Goal: Use online tool/utility

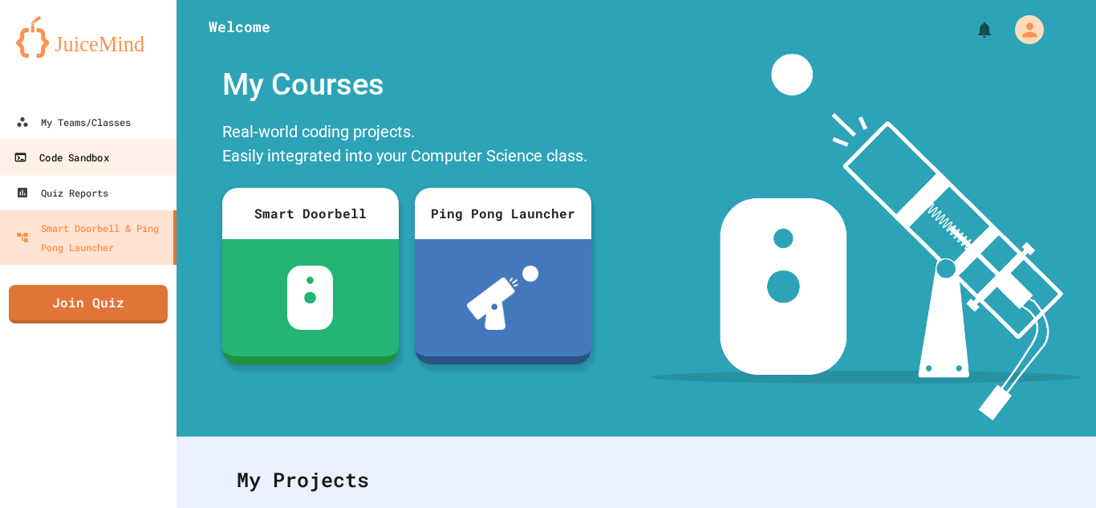
click at [71, 163] on div "Code Sandbox" at bounding box center [61, 158] width 95 height 20
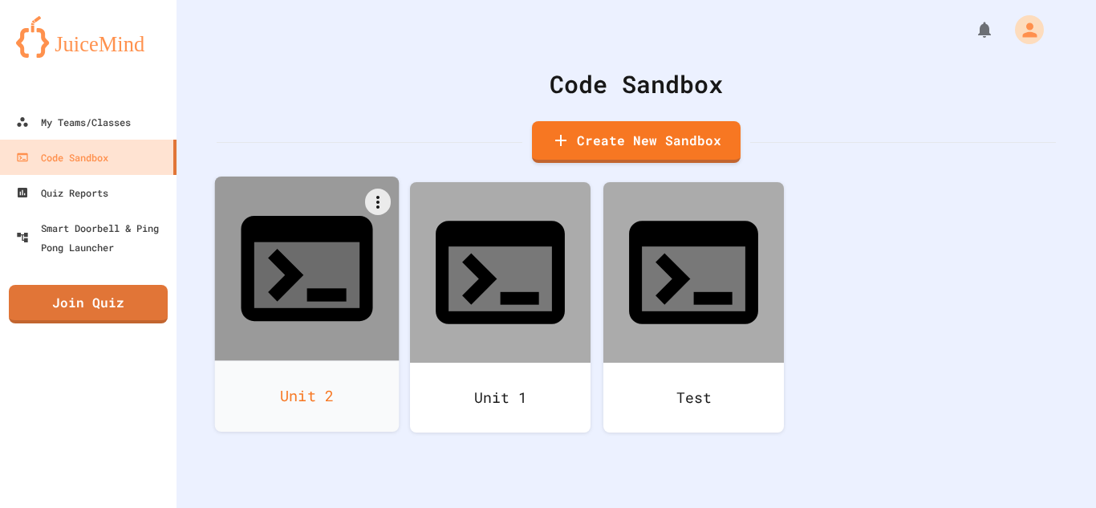
click at [267, 265] on div at bounding box center [307, 268] width 184 height 184
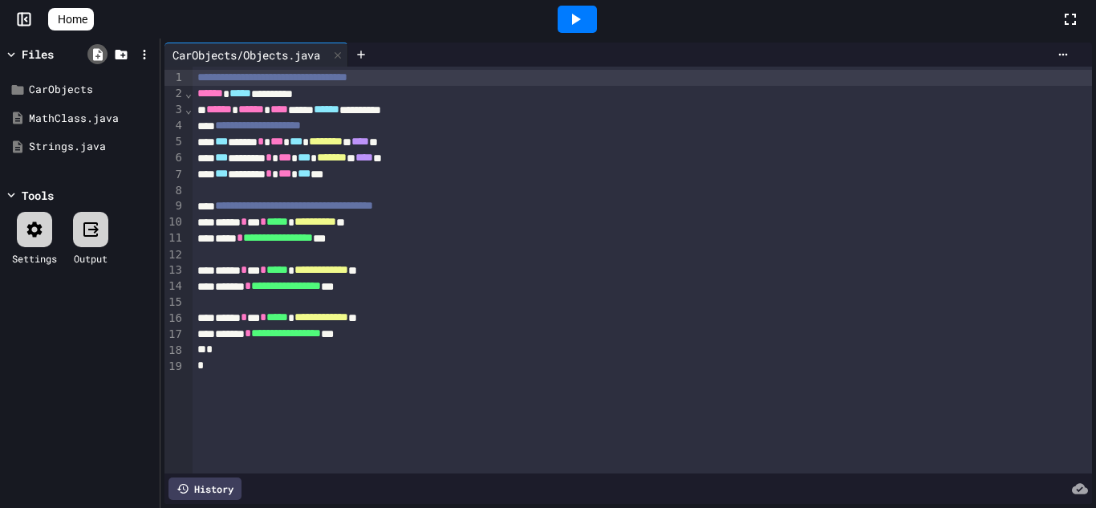
click at [101, 54] on icon at bounding box center [98, 54] width 10 height 12
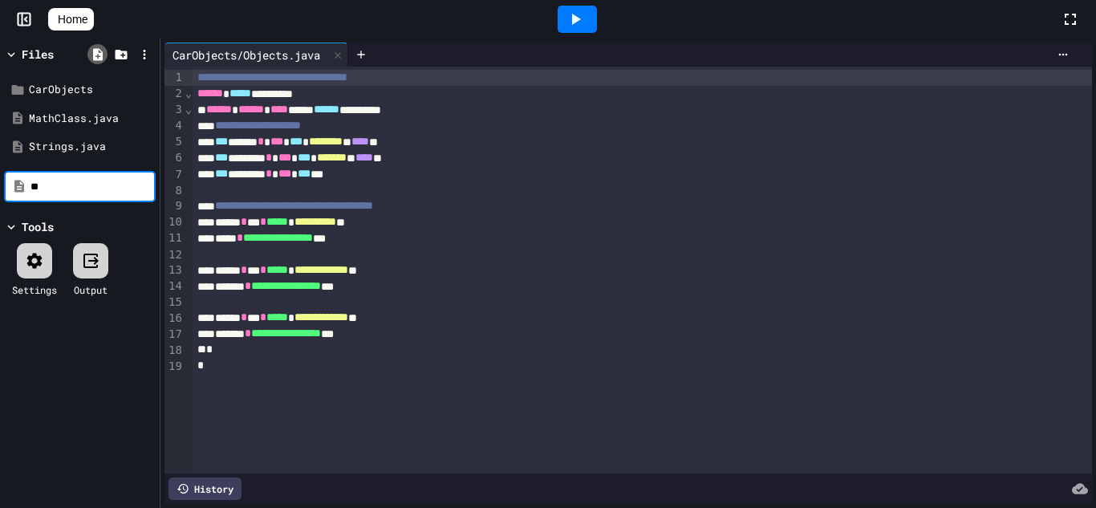
type input "*"
type input "**********"
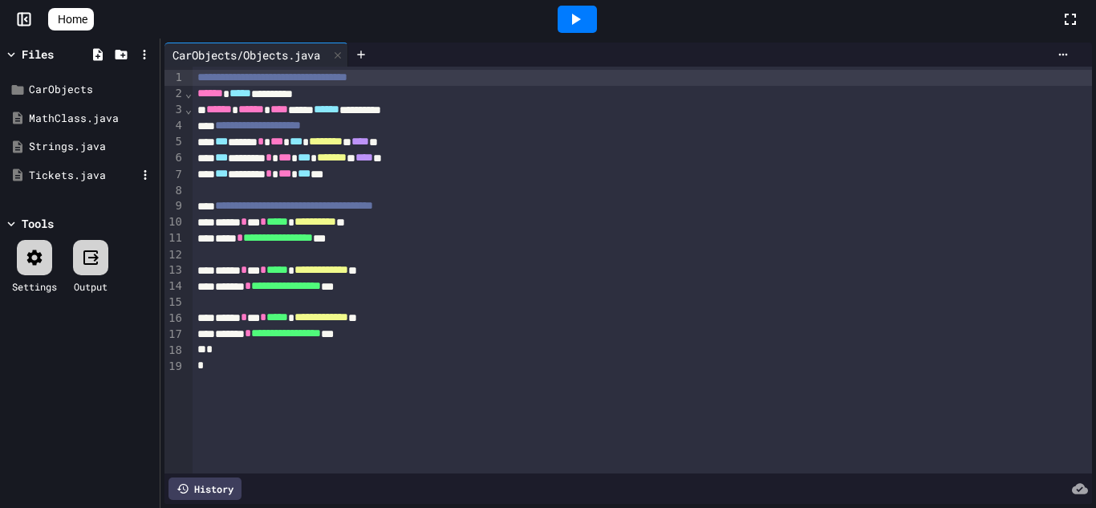
click at [53, 172] on div "Tickets.java" at bounding box center [82, 176] width 107 height 16
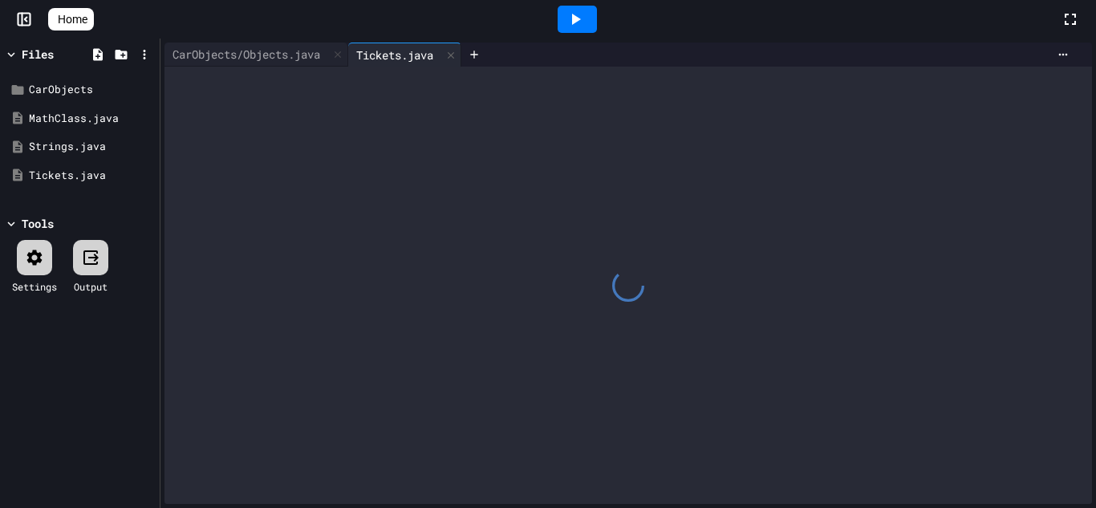
click at [37, 249] on icon at bounding box center [34, 257] width 19 height 19
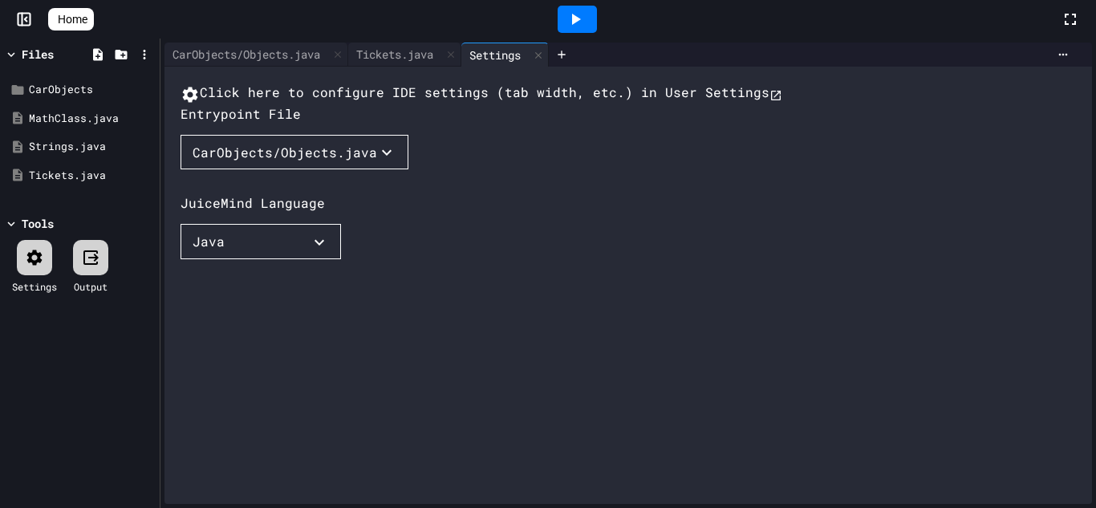
click at [243, 162] on div "CarObjects/Objects.java" at bounding box center [285, 152] width 184 height 19
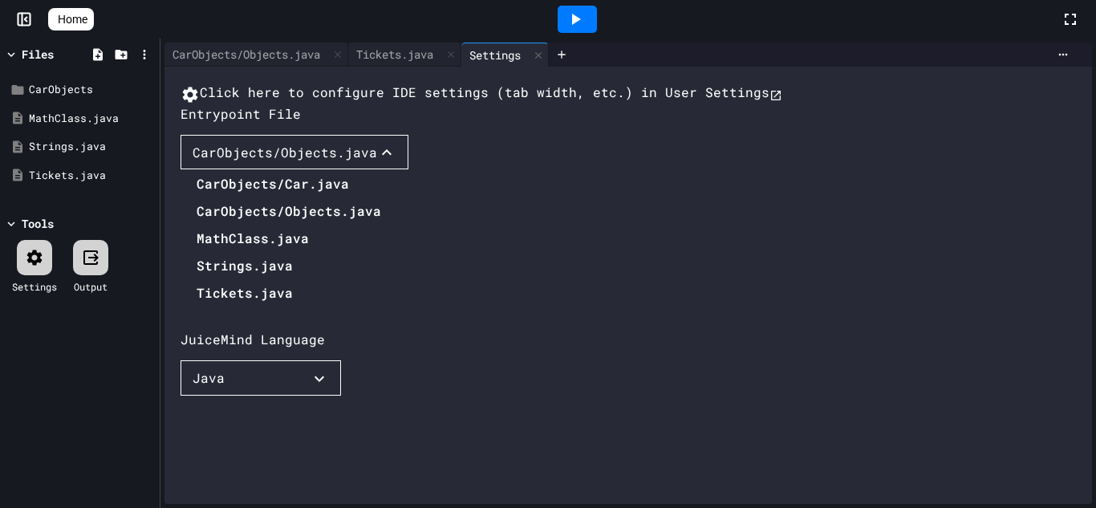
click at [258, 306] on li "Tickets.java" at bounding box center [289, 293] width 184 height 26
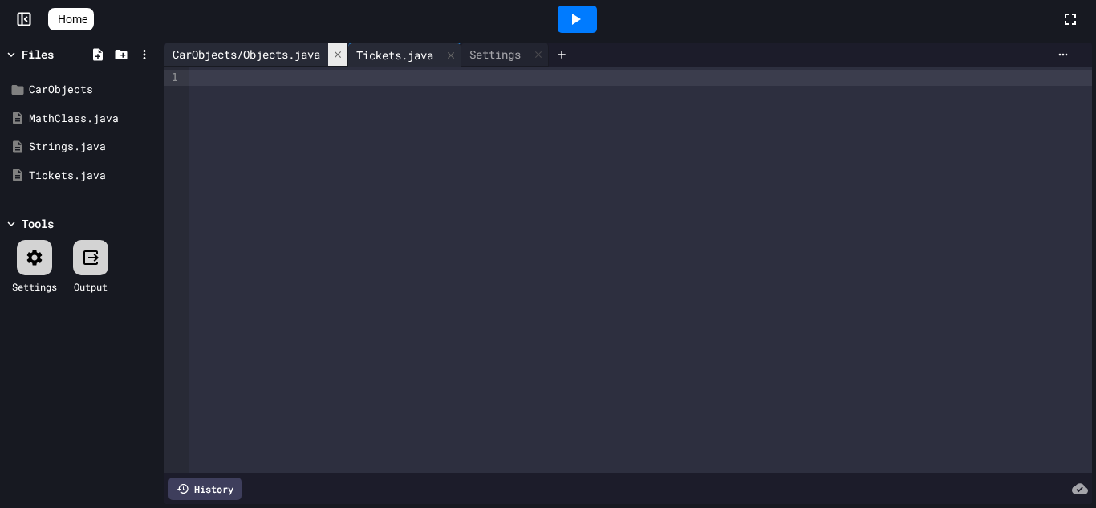
click at [341, 55] on icon at bounding box center [337, 54] width 11 height 11
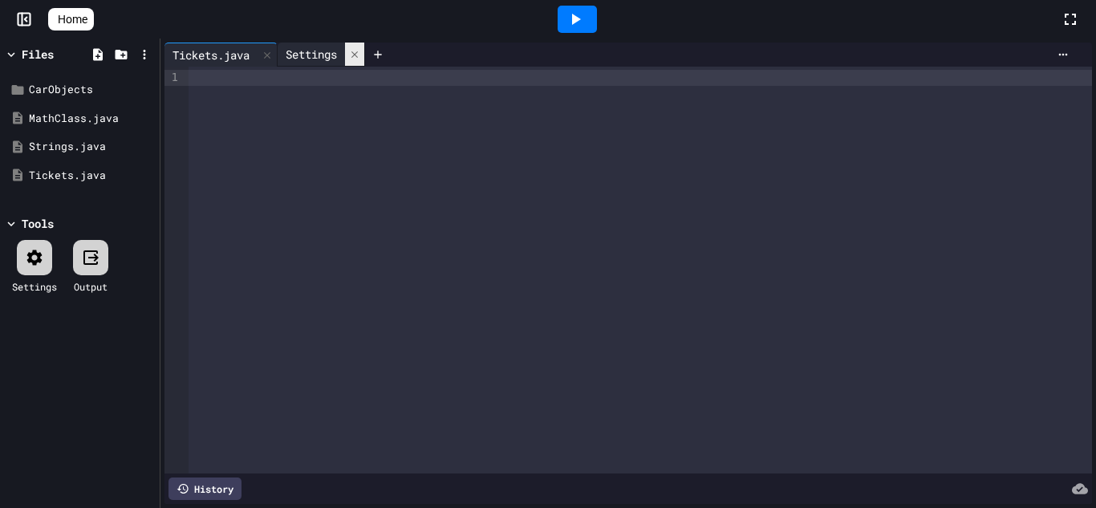
click at [355, 55] on icon at bounding box center [354, 54] width 11 height 11
click at [289, 82] on div at bounding box center [639, 78] width 903 height 16
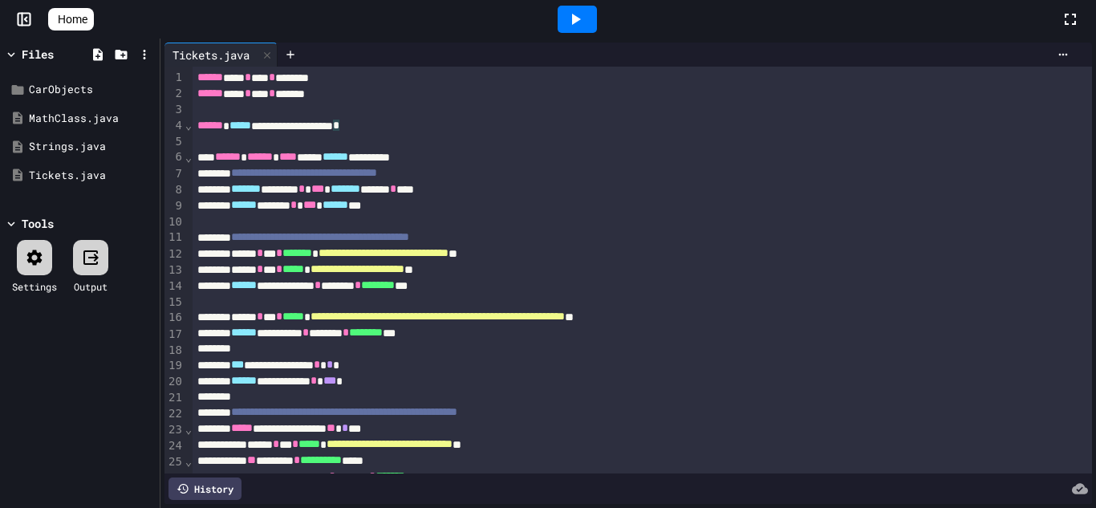
scroll to position [817, 0]
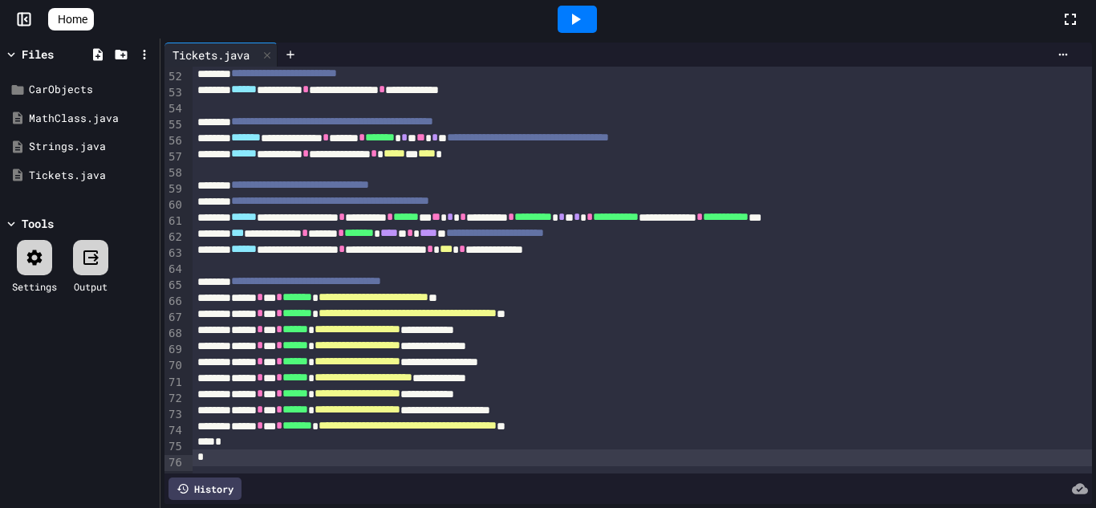
click at [568, 16] on div at bounding box center [576, 19] width 39 height 27
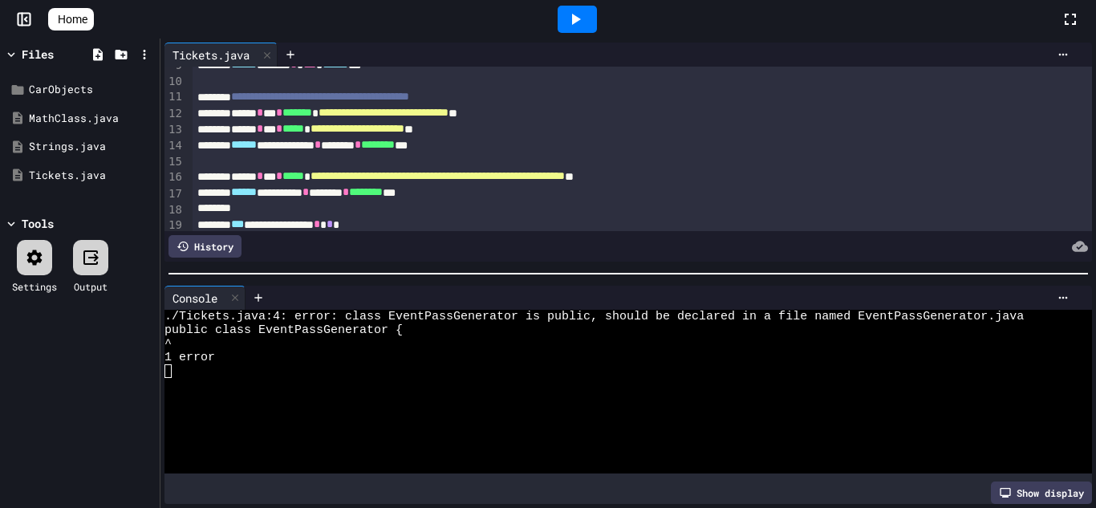
scroll to position [0, 0]
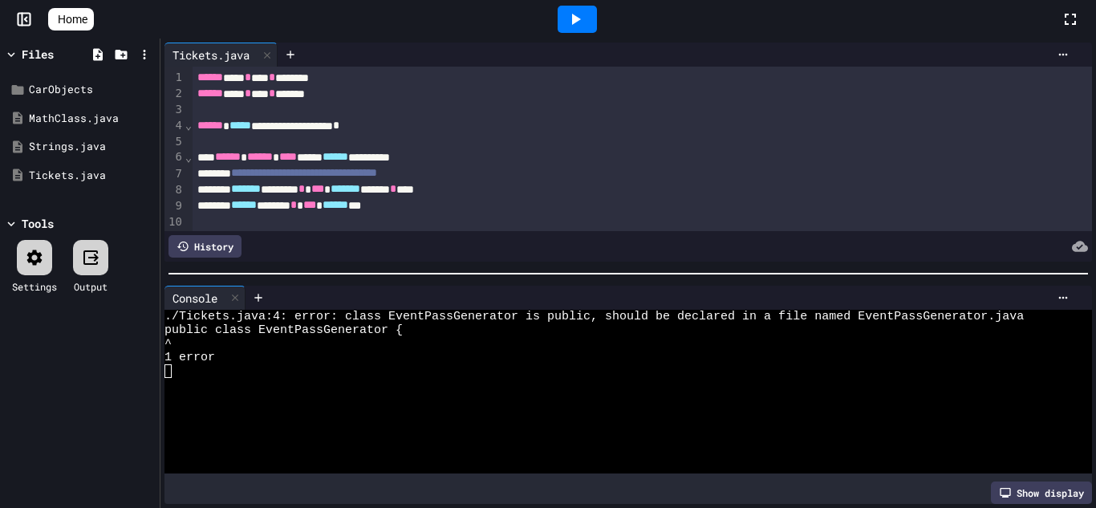
click at [394, 128] on div "**********" at bounding box center [643, 126] width 900 height 16
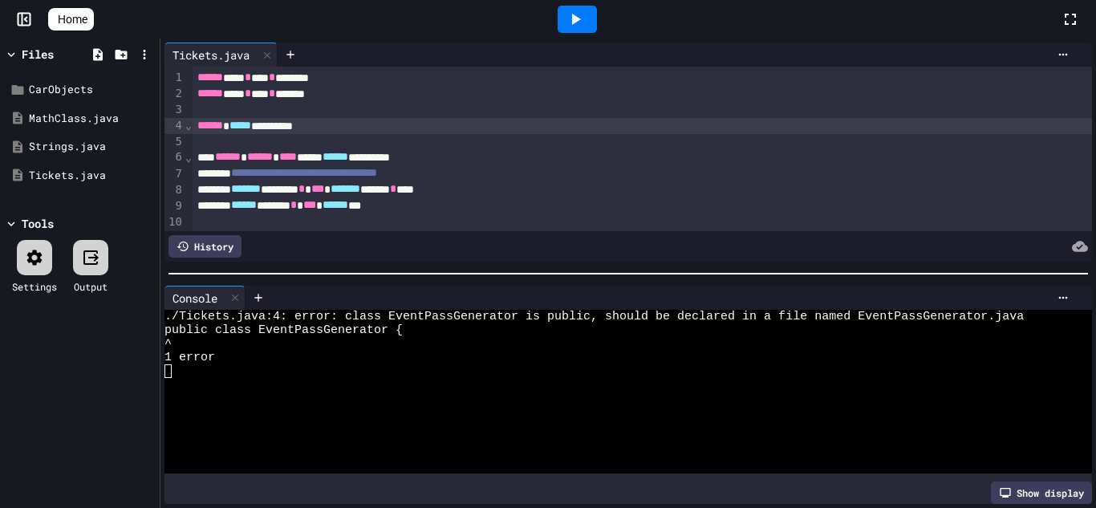
click at [579, 26] on icon at bounding box center [574, 19] width 19 height 19
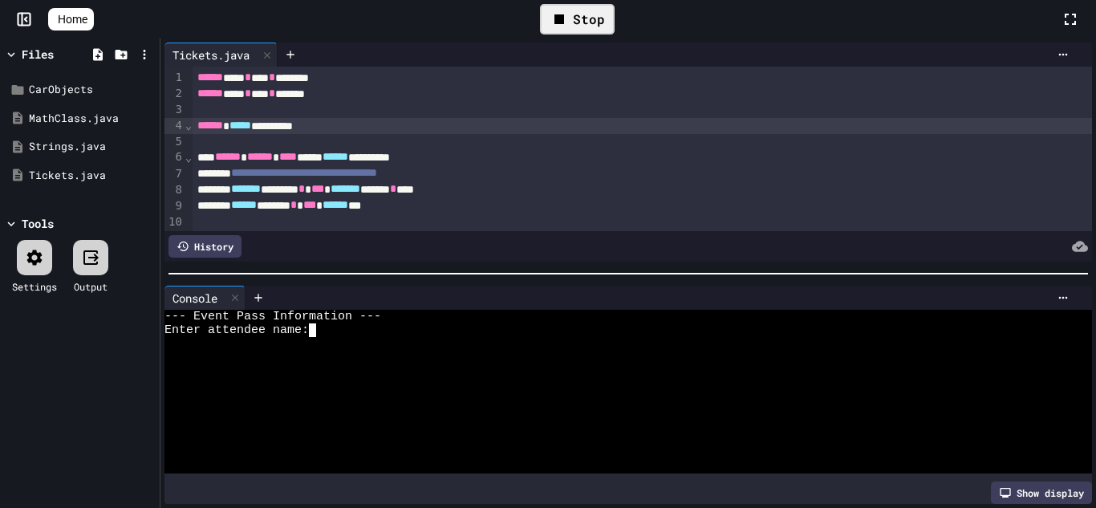
click at [317, 334] on textarea "Terminal input" at bounding box center [319, 330] width 7 height 14
type textarea "****"
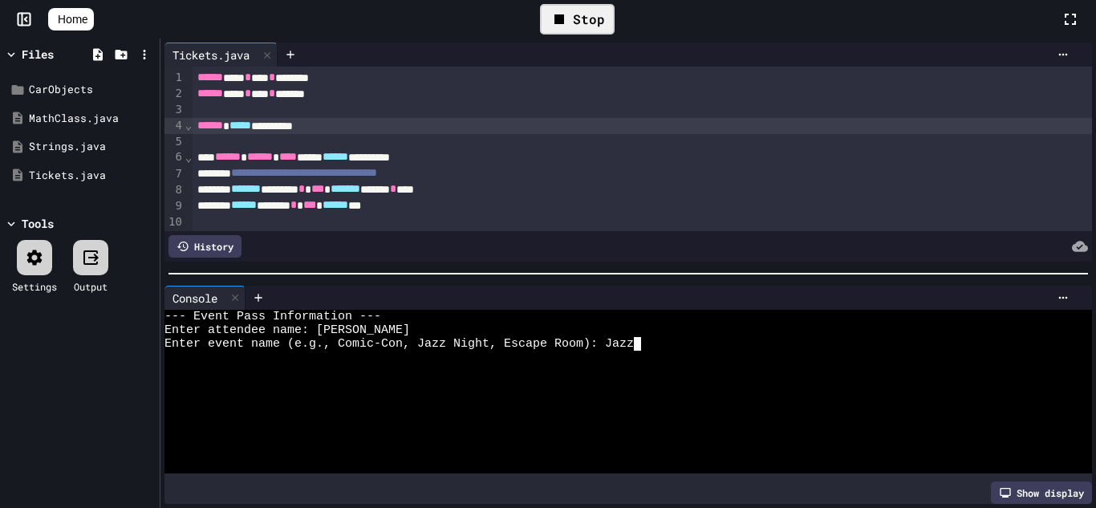
type textarea "****"
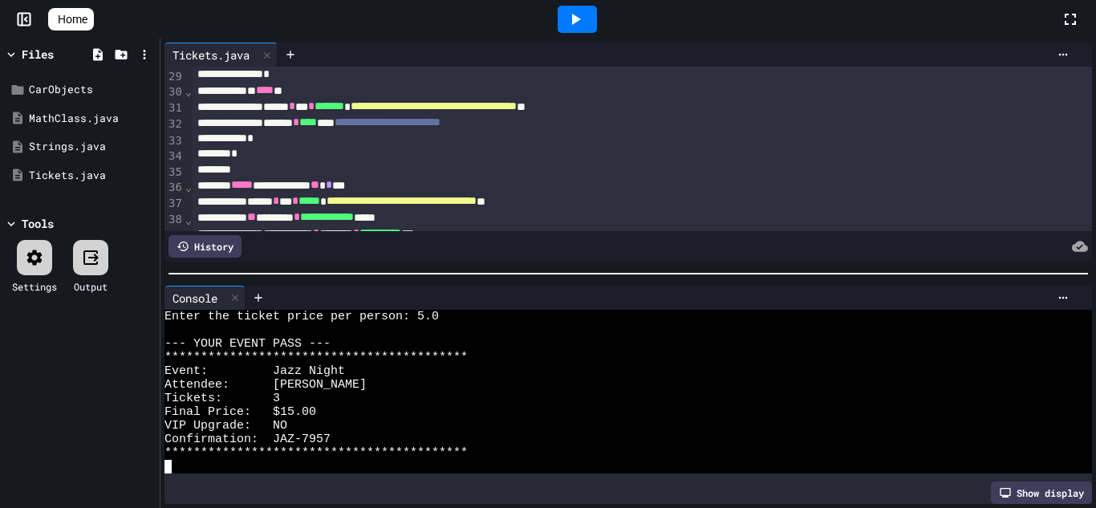
scroll to position [456, 0]
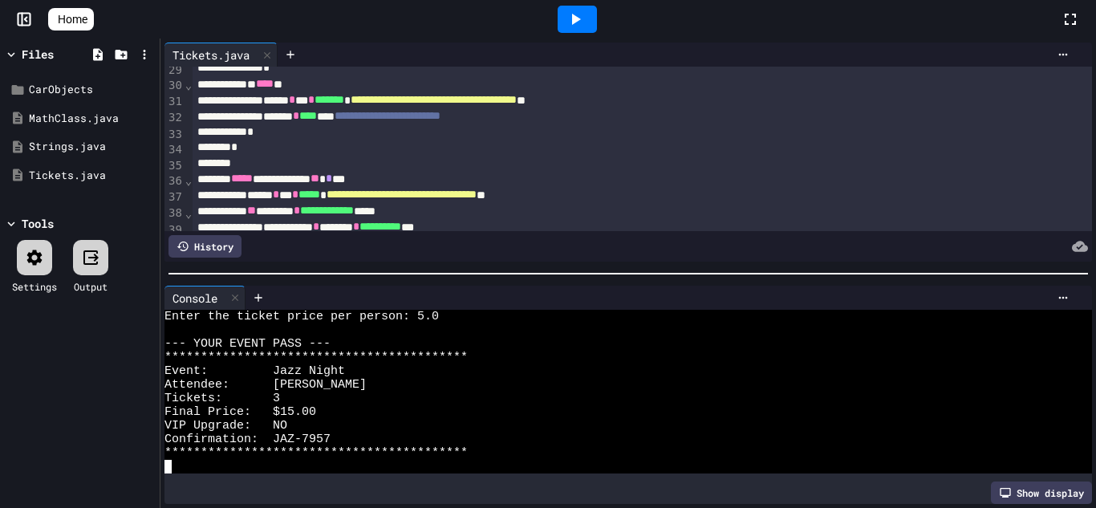
click at [1047, 254] on div at bounding box center [664, 246] width 846 height 22
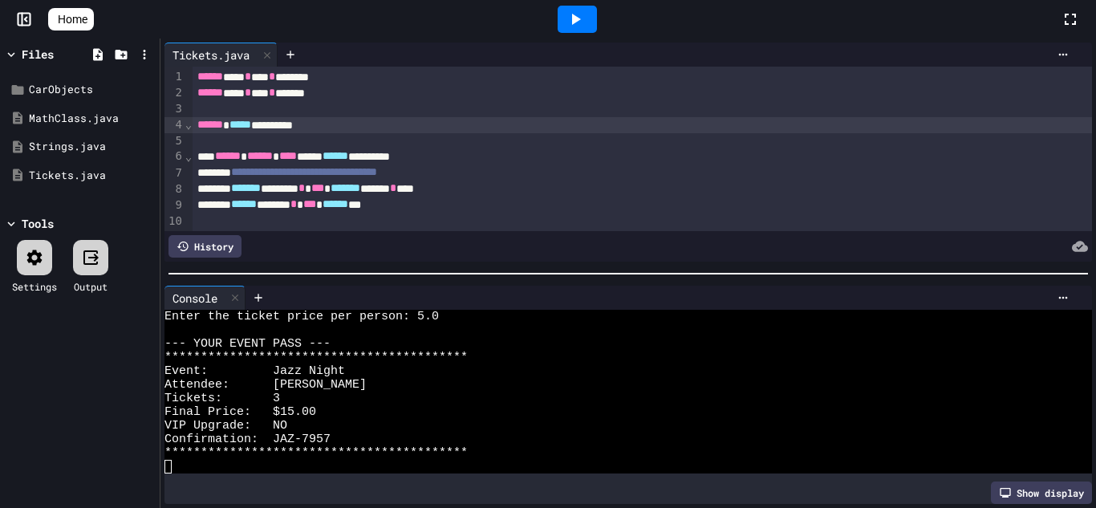
scroll to position [0, 0]
